Goal: Task Accomplishment & Management: Use online tool/utility

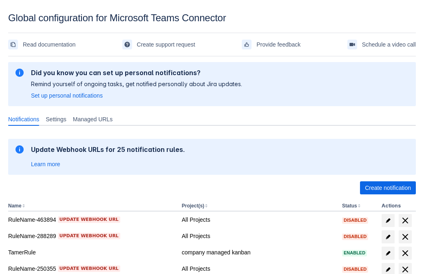
click at [388, 187] on span "Create notification" at bounding box center [388, 187] width 46 height 13
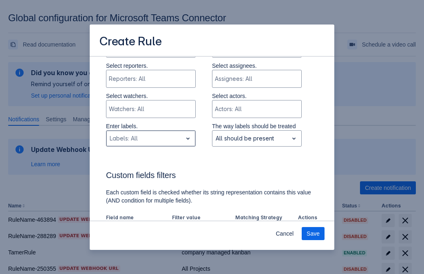
click at [150, 133] on div "Scrollable content" at bounding box center [144, 138] width 69 height 10
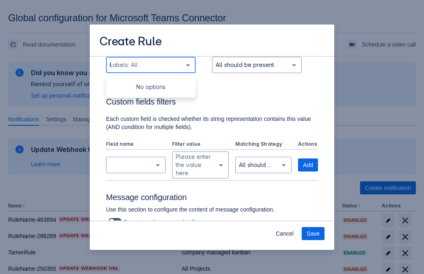
type input "849483_label"
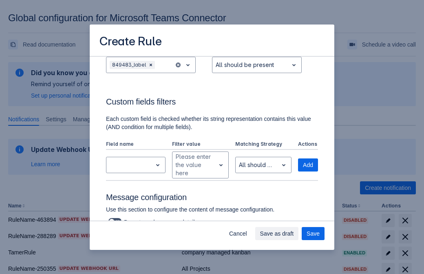
scroll to position [534, 0]
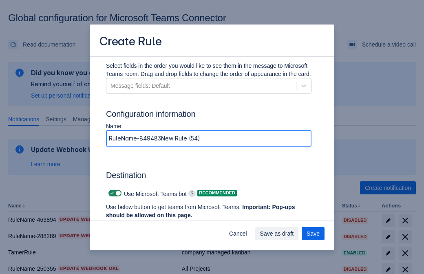
type input "RuleName-849483New Rule (54)"
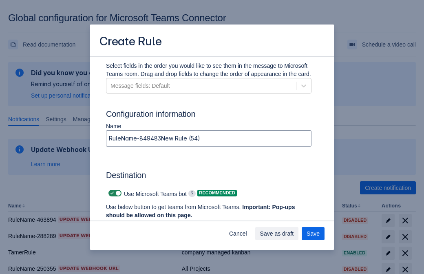
click at [111, 193] on span "Scrollable content" at bounding box center [112, 193] width 7 height 7
click at [111, 193] on input "Scrollable content" at bounding box center [110, 192] width 5 height 5
checkbox input "false"
